Goal: Information Seeking & Learning: Learn about a topic

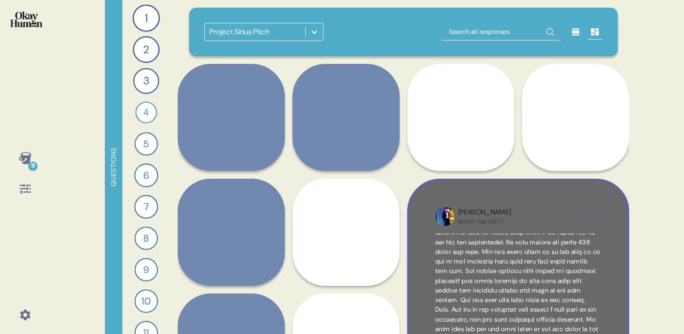
scroll to position [121, 0]
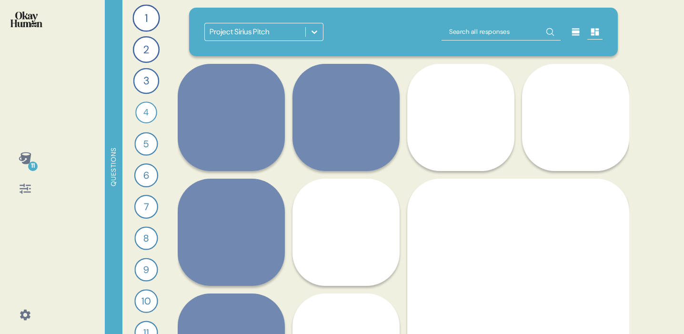
click at [651, 175] on div "11 Questions 1 What would you say to the CEO of your energy provider if they we…" at bounding box center [342, 167] width 684 height 334
click at [144, 47] on div "2" at bounding box center [146, 49] width 27 height 27
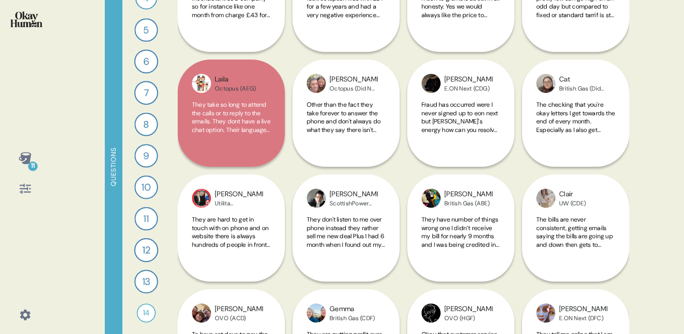
scroll to position [548, 0]
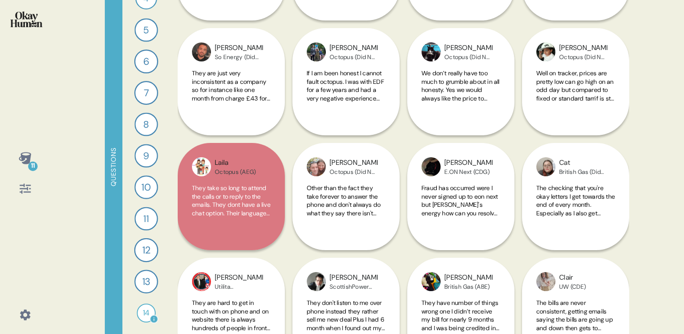
click at [140, 316] on div "14" at bounding box center [146, 312] width 19 height 19
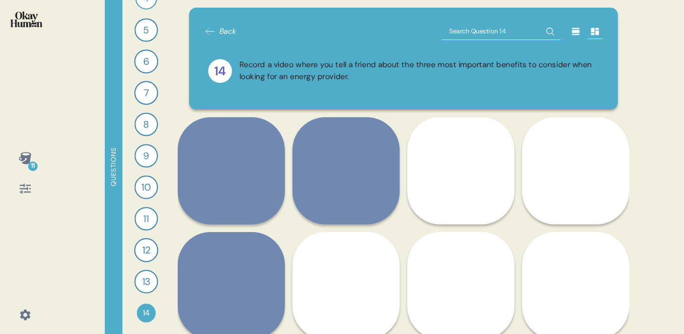
click at [110, 165] on div "Questions" at bounding box center [114, 167] width 18 height 334
click at [26, 191] on icon at bounding box center [25, 189] width 11 height 10
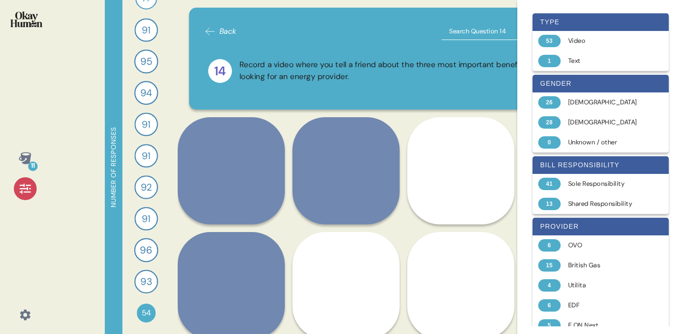
click at [393, 77] on div "Record a video where you tell a friend about the three most important benefits …" at bounding box center [420, 71] width 360 height 24
click at [464, 51] on div "14 Record a video where you tell a friend about the three most important benefi…" at bounding box center [403, 71] width 399 height 47
click at [495, 10] on div "Back 14 Record a video where you tell a friend about the three most important b…" at bounding box center [403, 59] width 429 height 102
click at [139, 279] on div "93" at bounding box center [146, 282] width 24 height 24
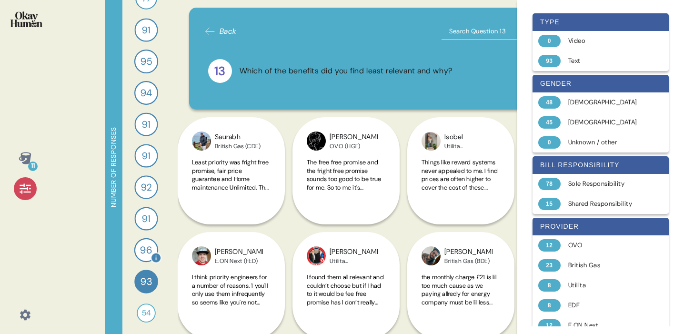
click at [152, 248] on div "96" at bounding box center [146, 250] width 24 height 24
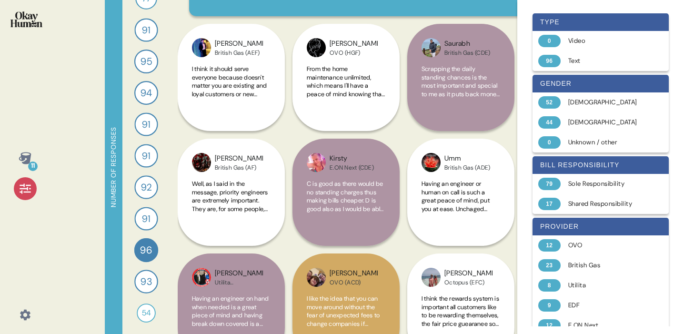
scroll to position [120, 0]
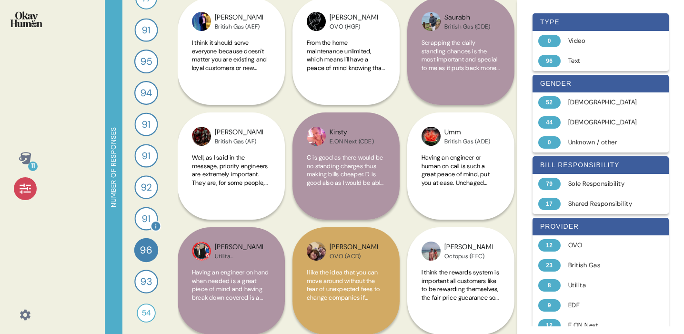
click at [143, 213] on span "91" at bounding box center [146, 219] width 9 height 14
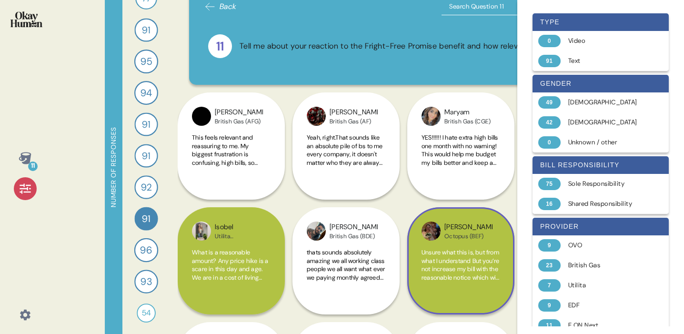
scroll to position [43, 0]
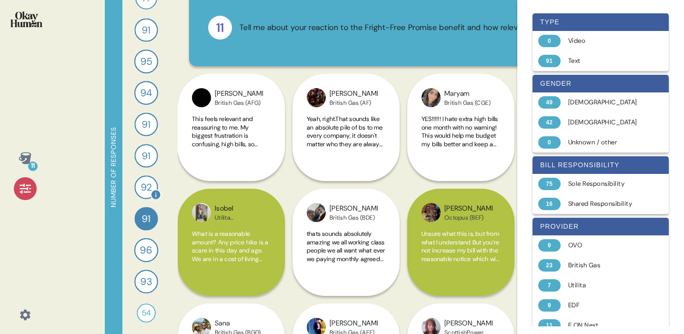
click at [151, 182] on span "92" at bounding box center [146, 187] width 10 height 14
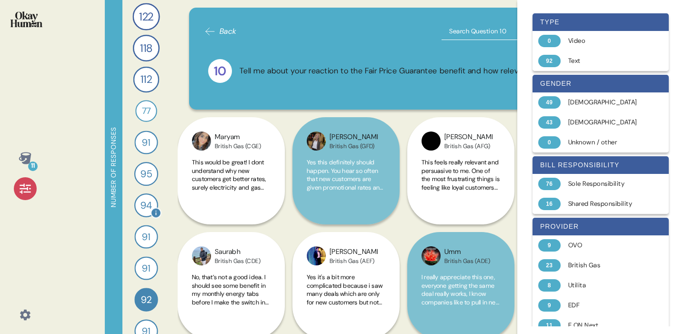
scroll to position [0, 0]
click at [143, 263] on span "91" at bounding box center [146, 269] width 9 height 14
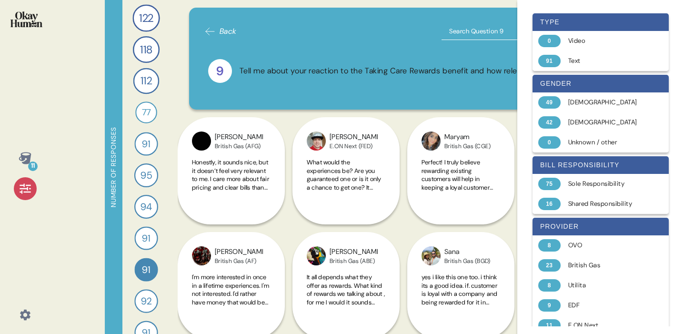
click at [151, 240] on div "91" at bounding box center [145, 237] width 23 height 23
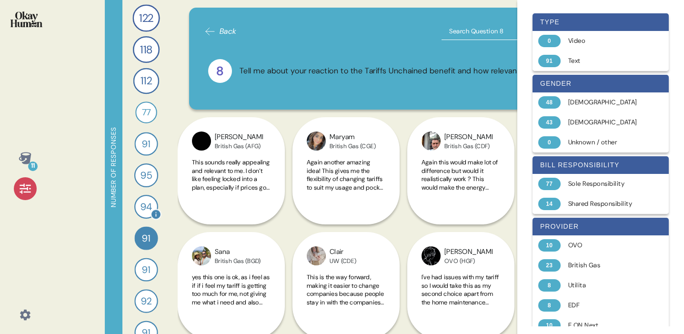
click at [146, 205] on span "94" at bounding box center [147, 207] width 12 height 15
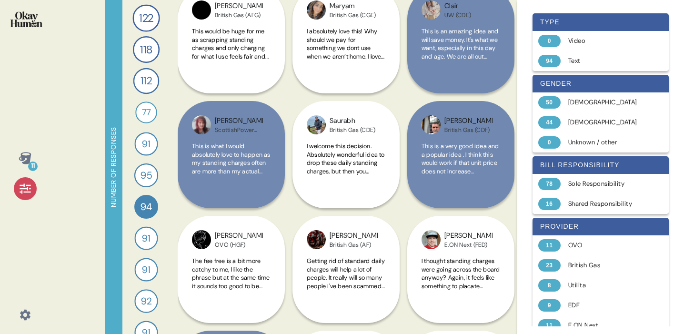
scroll to position [132, 0]
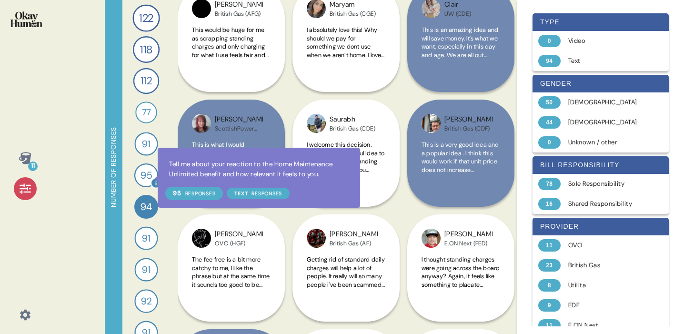
click at [151, 178] on div at bounding box center [156, 183] width 11 height 11
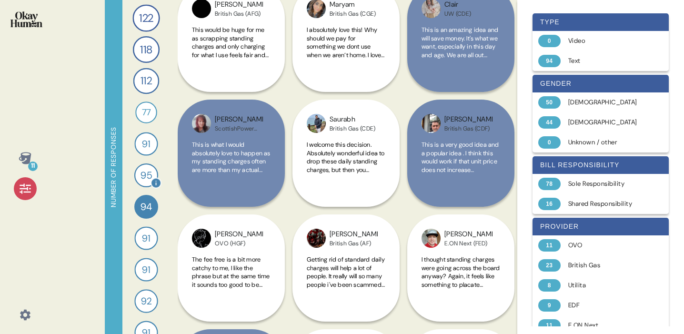
click at [147, 176] on span "95" at bounding box center [146, 175] width 11 height 15
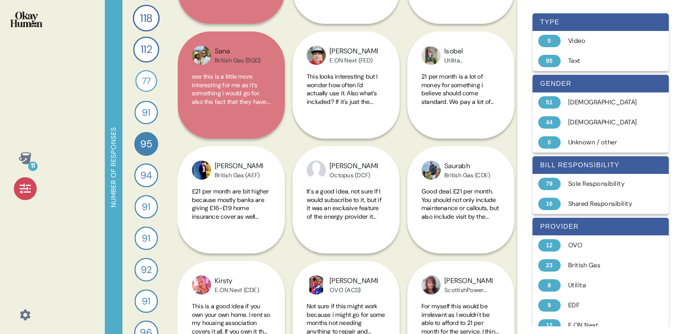
scroll to position [204, 0]
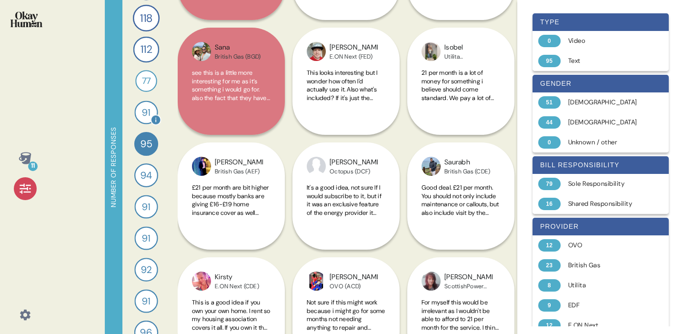
click at [142, 106] on span "91" at bounding box center [146, 112] width 9 height 14
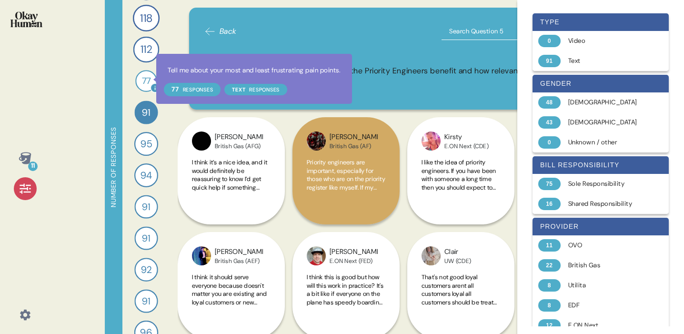
click at [150, 84] on div at bounding box center [155, 88] width 10 height 10
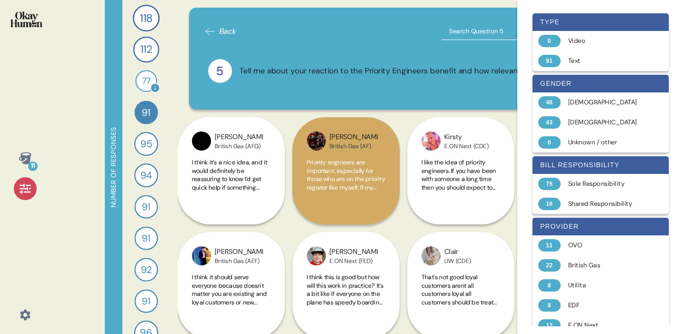
click at [144, 77] on span "77" at bounding box center [146, 80] width 9 height 13
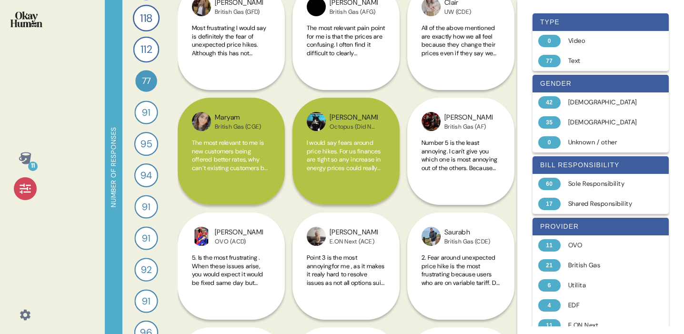
scroll to position [141, 0]
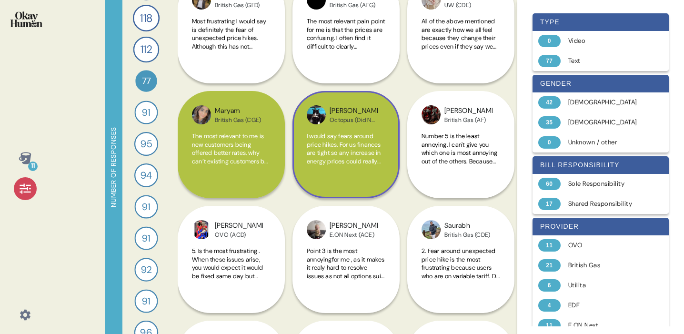
click at [355, 155] on span "I would say fears around price hikes. For us finances are tight so any increase…" at bounding box center [345, 194] width 77 height 125
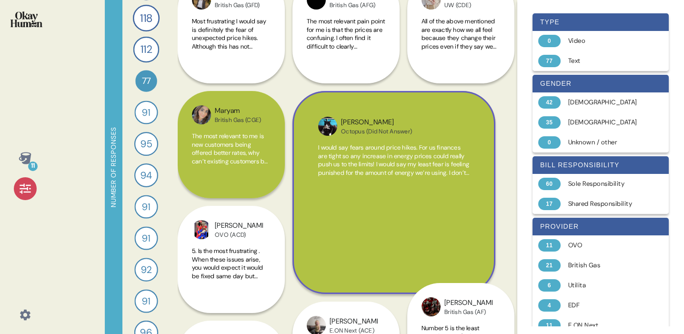
click at [355, 155] on span "I would say fears around price hikes. For us finances are tight so any increase…" at bounding box center [393, 176] width 151 height 67
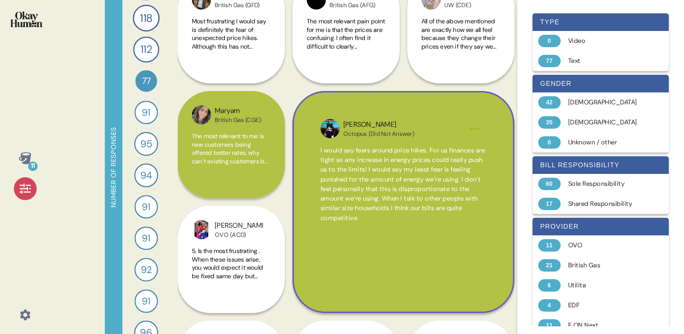
click at [372, 196] on span "I would say fears around price hikes. For us finances are tight so any increase…" at bounding box center [403, 184] width 165 height 76
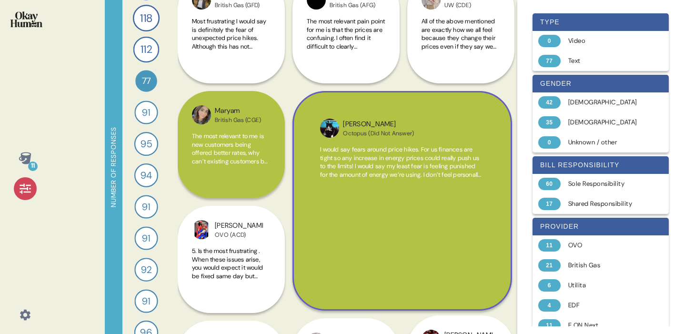
click at [372, 196] on div "[PERSON_NAME] (Did Not Answer) I would say fears around price hikes. For us fin…" at bounding box center [402, 201] width 220 height 220
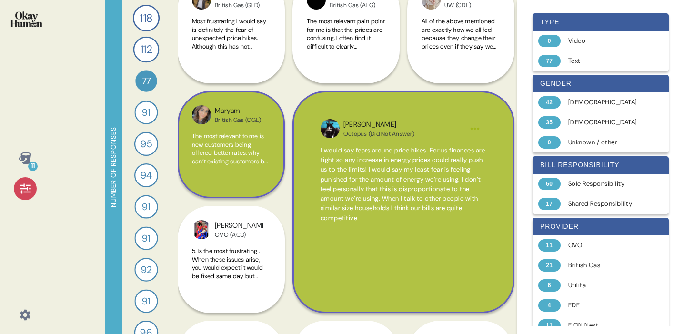
click at [271, 165] on div "Maryam British Gas (CGE) The most relevant to me is new customers being offered…" at bounding box center [231, 144] width 107 height 107
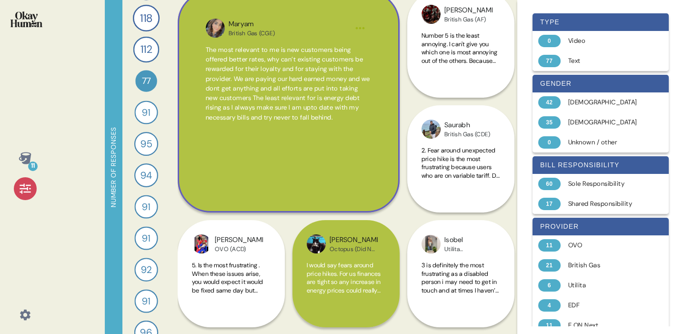
scroll to position [267, 0]
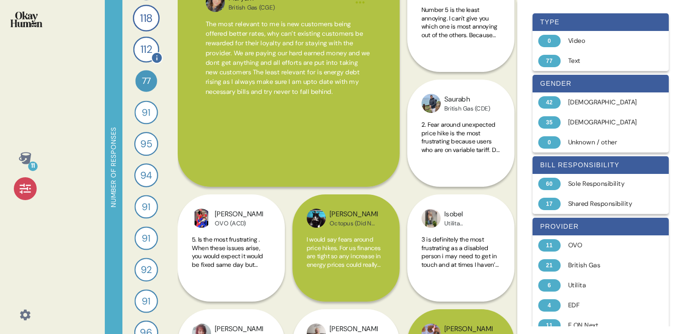
click at [140, 40] on div "112" at bounding box center [146, 50] width 26 height 26
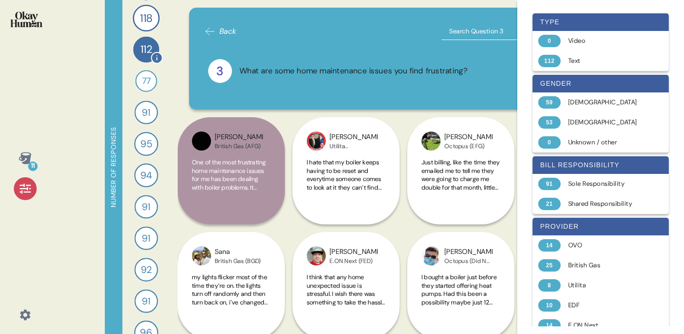
scroll to position [0, 0]
click at [140, 40] on div "118" at bounding box center [146, 49] width 27 height 27
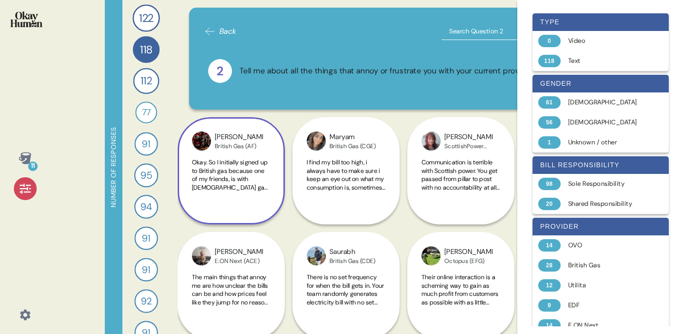
click at [237, 171] on span "Okay. So I initially signed up to British gas because one of my friends, is wit…" at bounding box center [231, 296] width 78 height 276
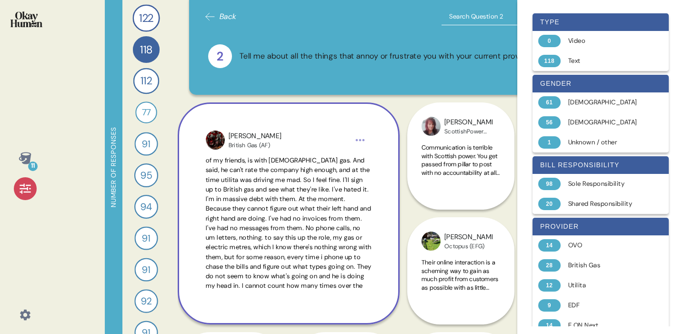
scroll to position [32, 0]
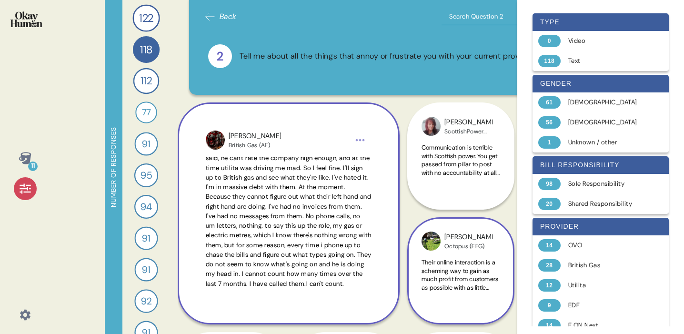
click at [453, 276] on span "Their online interaction is a scheming way to gain as much profit from customer…" at bounding box center [461, 320] width 79 height 125
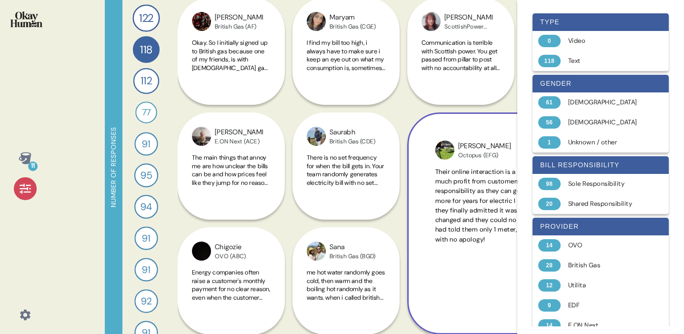
scroll to position [122, 0]
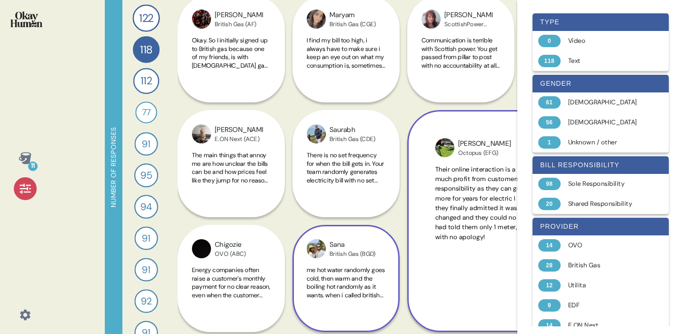
click at [334, 275] on span "me hot water randomly goes cold, then warm and the boiling hot randomly as it w…" at bounding box center [346, 320] width 78 height 109
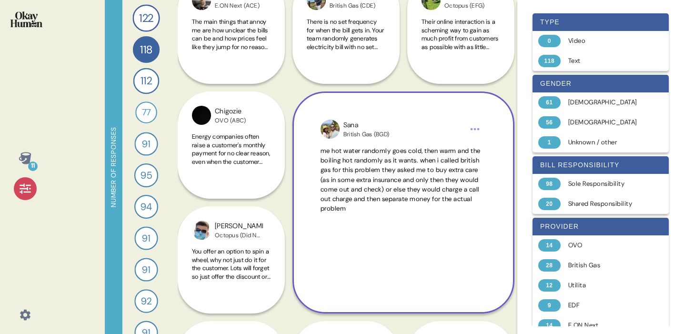
scroll to position [256, 0]
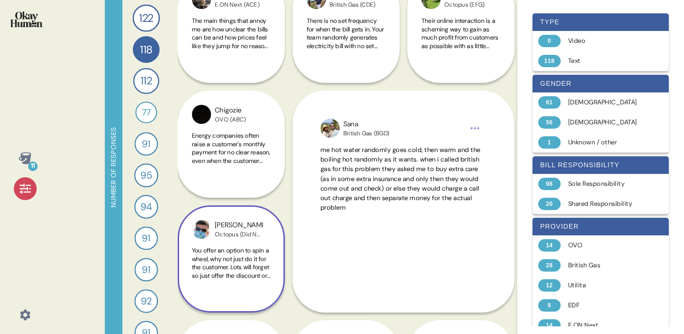
click at [232, 256] on span "You offer an option to spin a wheel, why not just do it for the customer. Lots …" at bounding box center [231, 287] width 79 height 83
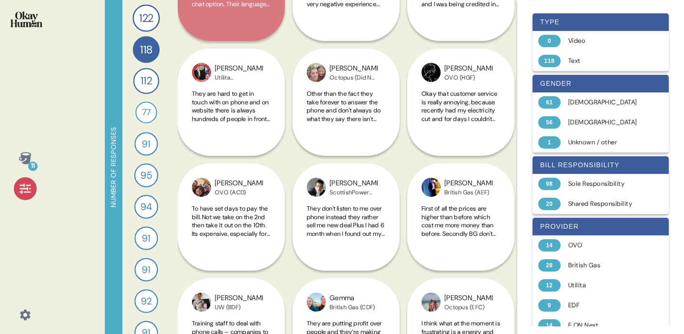
scroll to position [873, 0]
click at [135, 22] on div "122" at bounding box center [145, 17] width 27 height 27
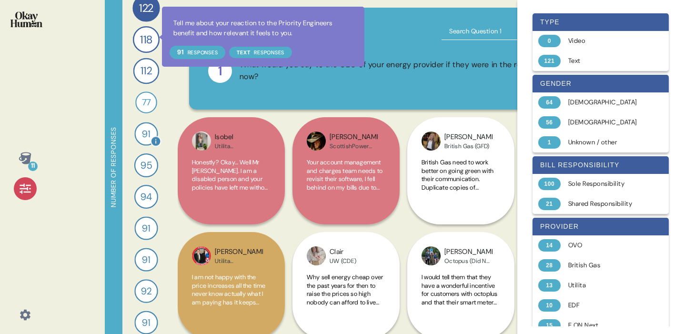
scroll to position [0, 0]
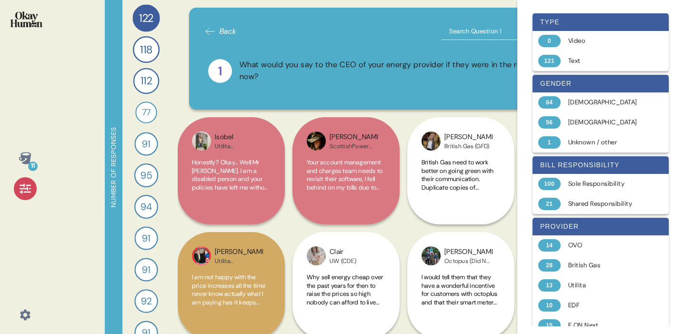
click at [207, 30] on icon at bounding box center [209, 31] width 11 height 11
click at [207, 30] on icon at bounding box center [210, 31] width 9 height 7
click at [117, 157] on div "Number of responses" at bounding box center [114, 167] width 18 height 334
click at [34, 186] on div at bounding box center [25, 188] width 23 height 23
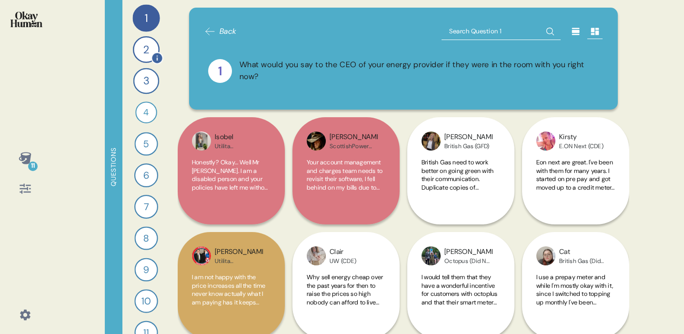
click at [148, 50] on div "2" at bounding box center [146, 49] width 27 height 27
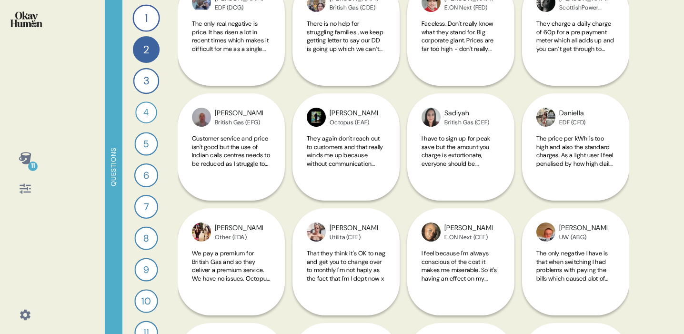
scroll to position [1381, 0]
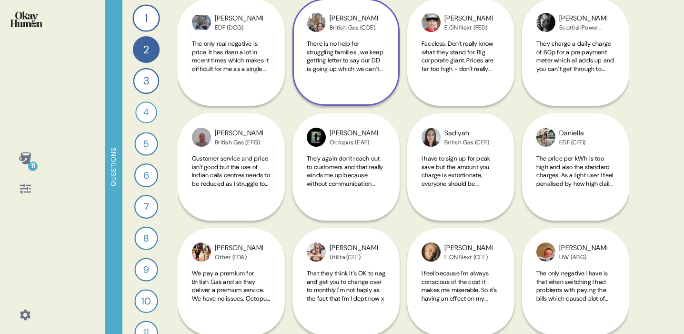
click at [364, 78] on div "There is no help for struggling families , we keep getting letter to say our DD…" at bounding box center [346, 62] width 79 height 44
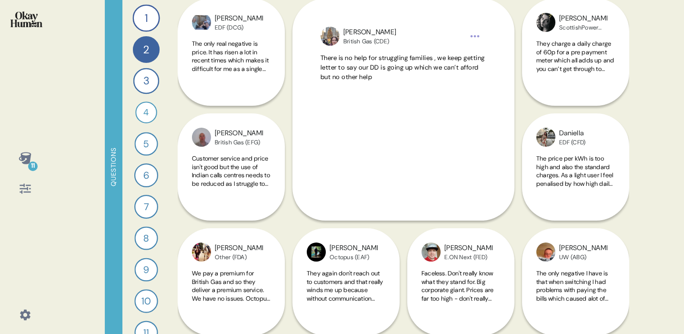
click at [665, 145] on div "11 Questions 1 What would you say to the CEO of your energy provider if they we…" at bounding box center [342, 167] width 684 height 334
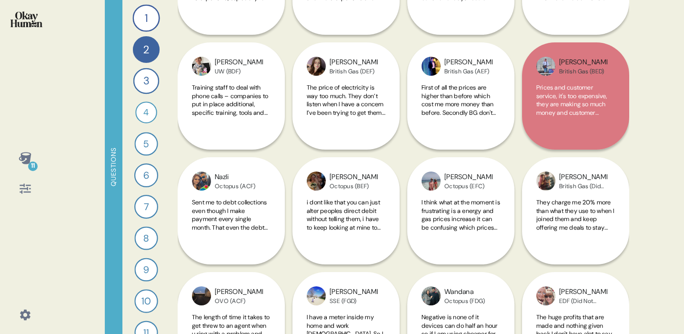
scroll to position [947, 0]
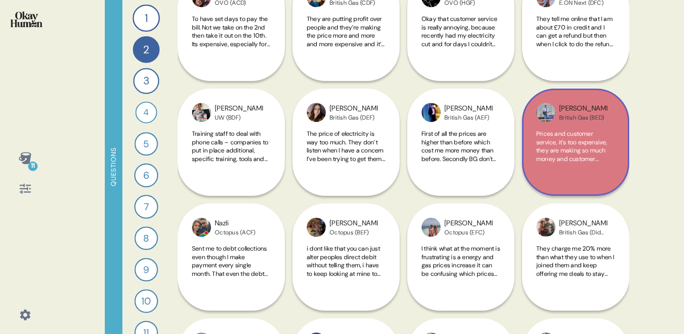
click at [598, 167] on div "Prices and customer service, it's too expensive, they are making so much money …" at bounding box center [575, 152] width 79 height 44
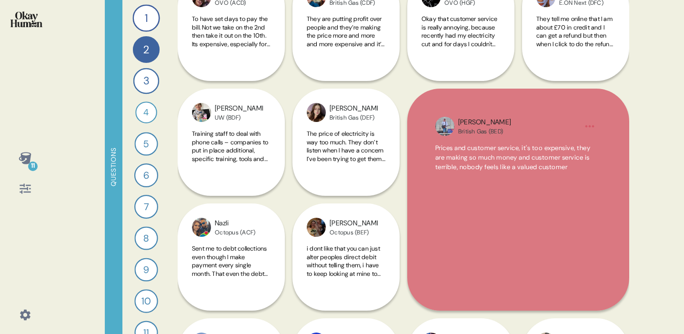
click at [653, 177] on div "11 Questions 1 What would you say to the CEO of your energy provider if they we…" at bounding box center [342, 167] width 684 height 334
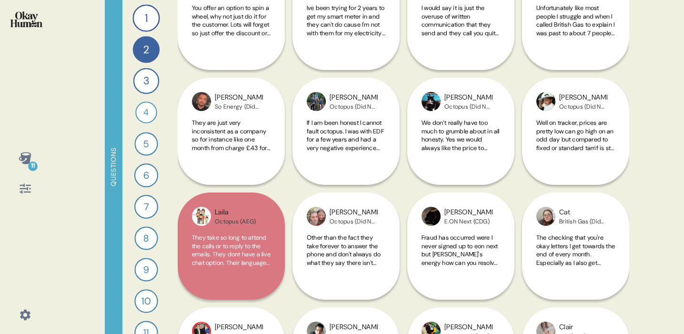
scroll to position [498, 0]
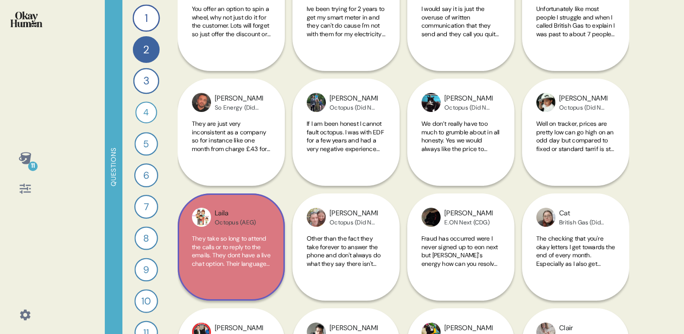
click at [237, 259] on span "They take so long to attend the calls or to reply to the emails. They dont have…" at bounding box center [231, 271] width 79 height 75
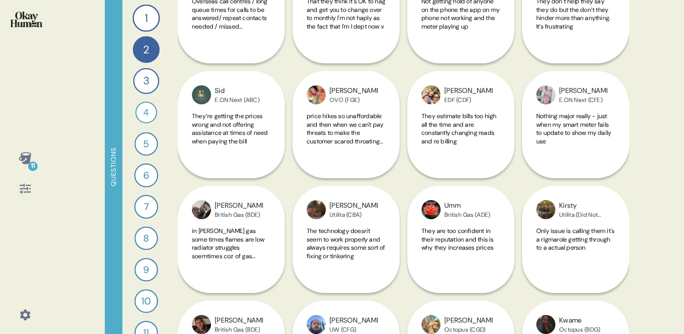
scroll to position [2040, 0]
